Goal: Task Accomplishment & Management: Use online tool/utility

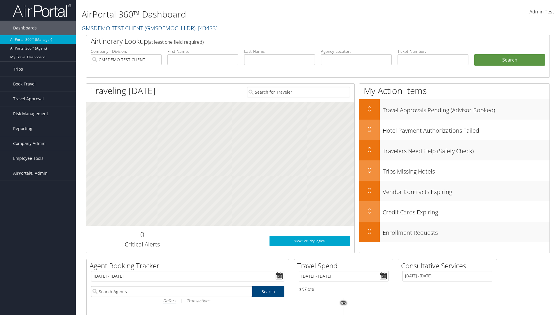
click at [38, 144] on span "Company Admin" at bounding box center [29, 143] width 32 height 15
click at [38, 256] on link "Technology Settings" at bounding box center [38, 260] width 76 height 9
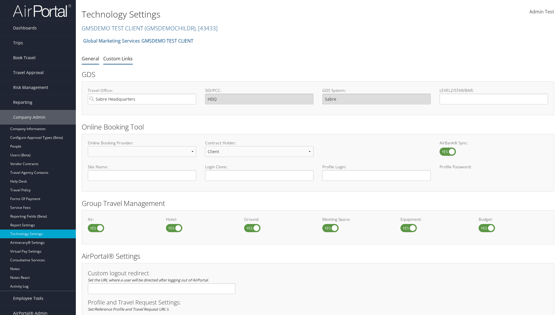
click at [118, 58] on link "Custom Links" at bounding box center [117, 58] width 29 height 6
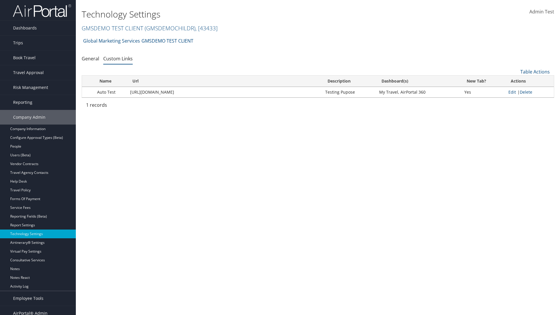
click at [112, 28] on link "GMSDEMO TEST CLIENT ( GMSDEMOCHILDR ) , [ 43433 ]" at bounding box center [150, 28] width 136 height 8
click at [0, 0] on input "search" at bounding box center [0, 0] width 0 height 0
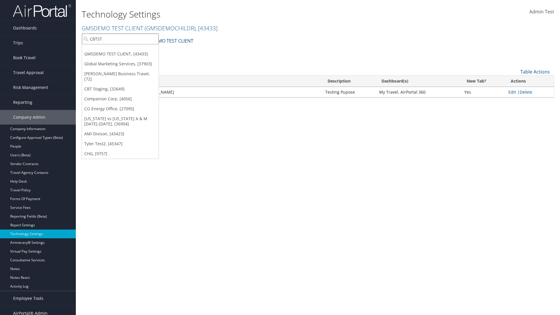
type input "CBTSTG"
click at [120, 50] on div "CBT Staging (CBTSTG), [32649]" at bounding box center [120, 49] width 83 height 5
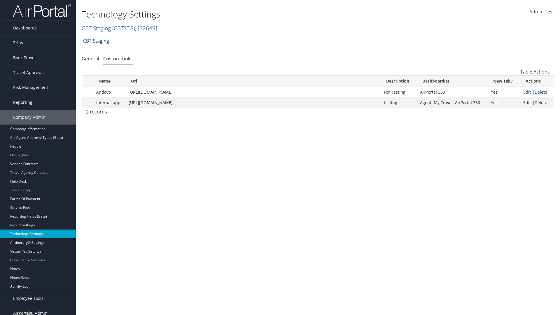
click at [535, 72] on link "Table Actions" at bounding box center [535, 72] width 29 height 6
click at [516, 81] on link "New Record" at bounding box center [515, 81] width 77 height 10
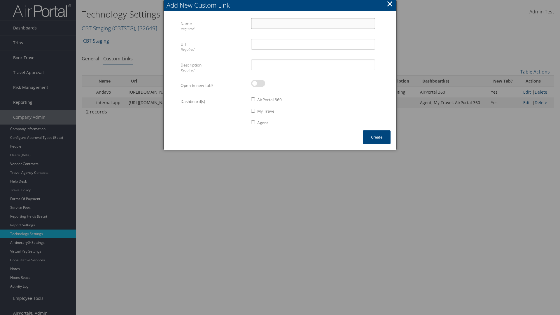
click at [313, 23] on input "Name Required" at bounding box center [313, 23] width 124 height 11
type input "Auto Test"
click at [313, 44] on input "Url Required" at bounding box center [313, 44] width 124 height 11
type input "https://staging.cbtat.com/client/technology/quicklinks"
click at [313, 65] on input "Description Required" at bounding box center [313, 65] width 124 height 11
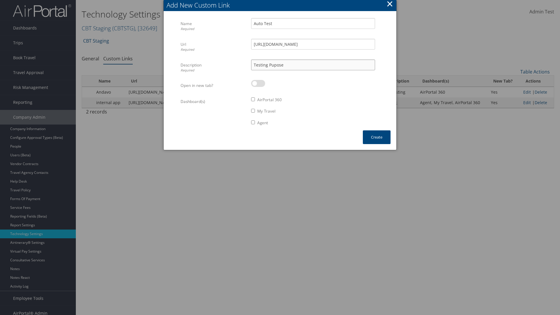
type input "Testing Pupose"
click at [258, 83] on label at bounding box center [258, 83] width 14 height 7
click at [258, 83] on input "checkbox" at bounding box center [256, 85] width 4 height 4
checkbox input "true"
click at [270, 100] on label "AirPortal 360" at bounding box center [269, 100] width 25 height 6
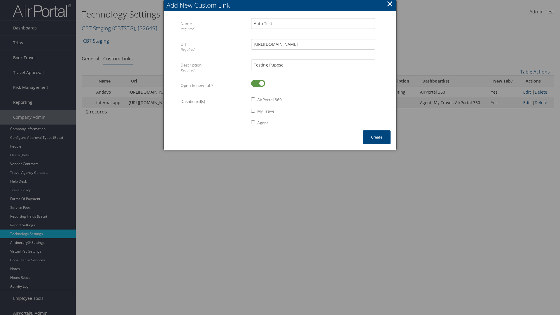
click at [255, 100] on input "AirPortal 360" at bounding box center [253, 99] width 4 height 4
checkbox input "true"
click at [267, 111] on label "My Travel" at bounding box center [266, 111] width 18 height 6
click at [255, 111] on input "My Travel" at bounding box center [253, 111] width 4 height 4
checkbox input "true"
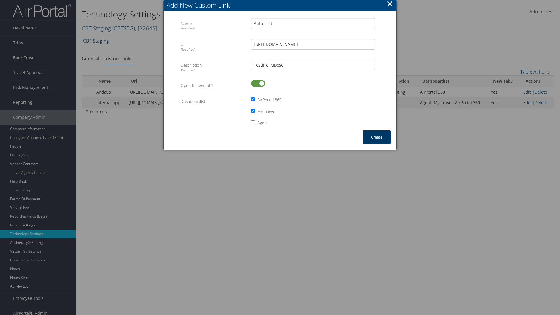
click at [377, 137] on button "Create" at bounding box center [377, 137] width 28 height 14
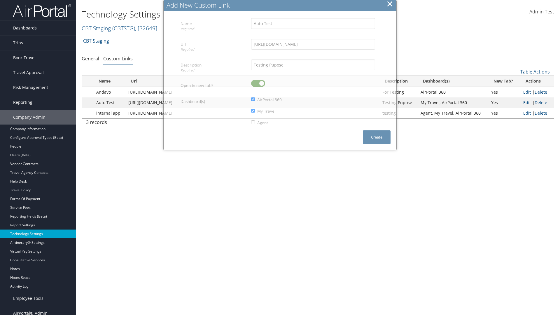
click at [38, 28] on link "Dashboards" at bounding box center [38, 28] width 76 height 15
click at [0, 0] on link "AirPortal 360™ (Manager)" at bounding box center [0, 0] width 0 height 0
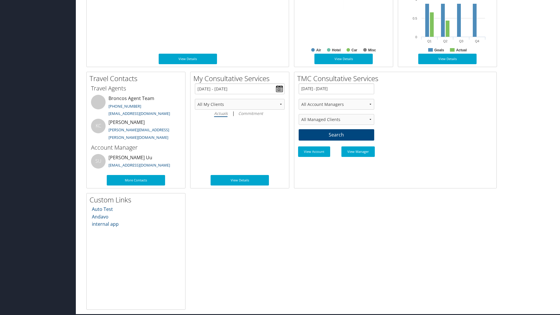
scroll to position [309, 0]
click at [102, 209] on link "Auto Test" at bounding box center [102, 209] width 21 height 6
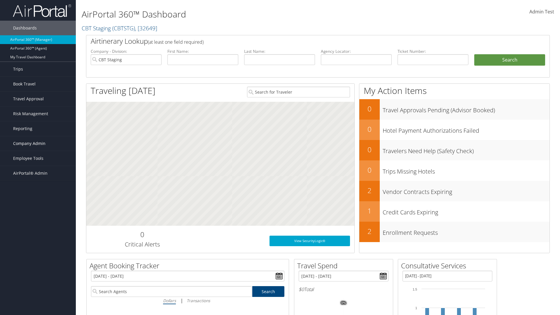
click at [38, 144] on span "Company Admin" at bounding box center [29, 143] width 32 height 15
click at [38, 256] on link "Technology Settings" at bounding box center [38, 260] width 76 height 9
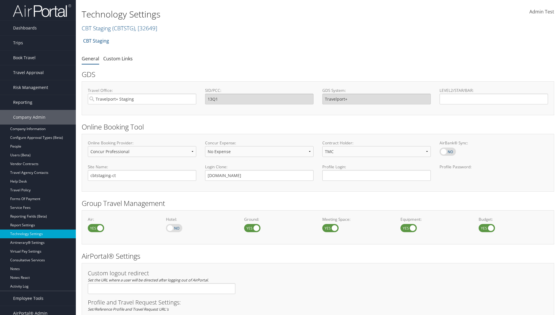
select select "4"
click at [118, 58] on link "Custom Links" at bounding box center [117, 58] width 29 height 6
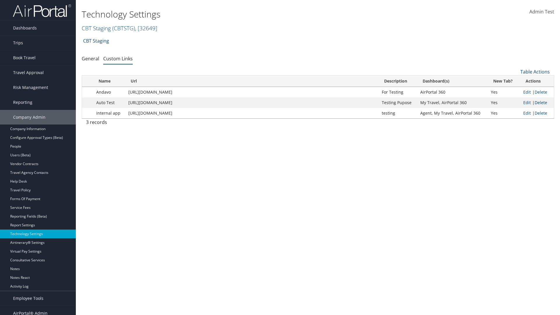
click at [541, 102] on link "Delete" at bounding box center [541, 103] width 13 height 6
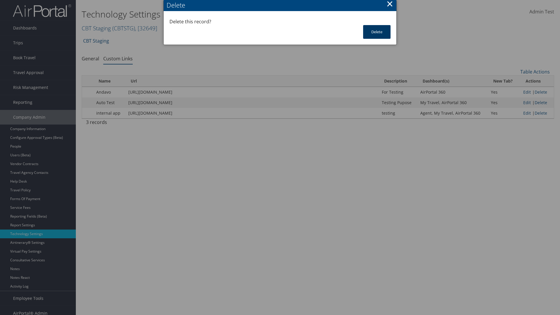
click at [377, 32] on button "Delete" at bounding box center [376, 32] width 27 height 14
